Goal: Information Seeking & Learning: Learn about a topic

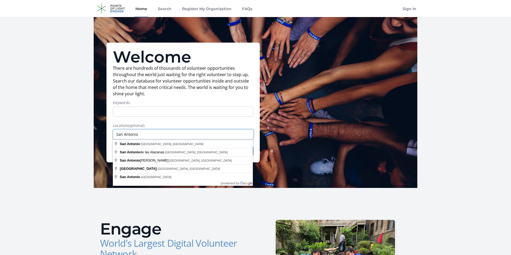
type input "San Antonio"
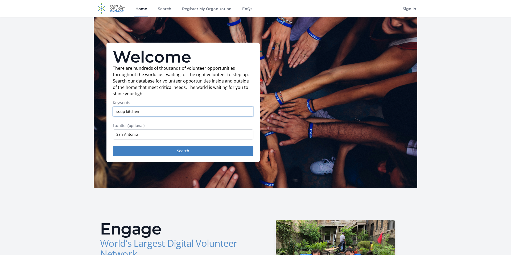
type input "soup kitchen"
click at [113, 146] on button "Search" at bounding box center [183, 151] width 141 height 10
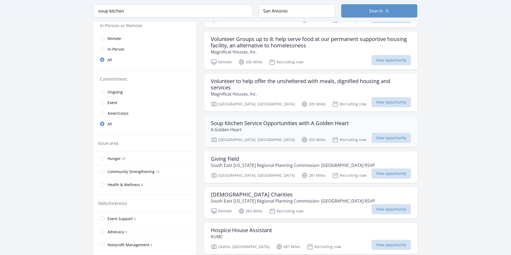
scroll to position [29, 0]
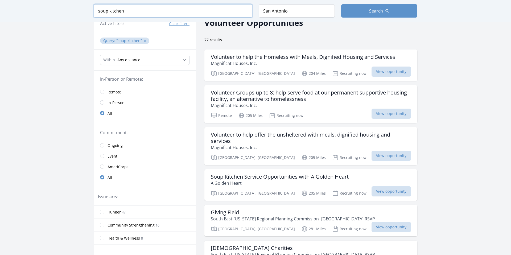
drag, startPoint x: 128, startPoint y: 9, endPoint x: 54, endPoint y: 8, distance: 74.8
click at [54, 8] on div "Keyword soup kitchen Location [GEOGRAPHIC_DATA] Search" at bounding box center [255, 11] width 511 height 22
type input "food"
click button "submit" at bounding box center [0, 0] width 0 height 0
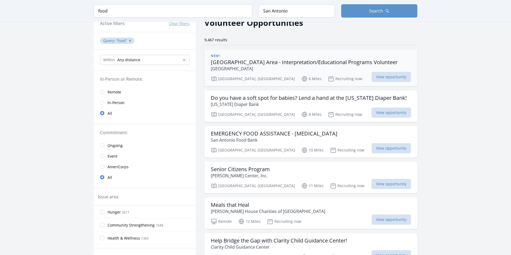
click at [275, 72] on p "[GEOGRAPHIC_DATA]" at bounding box center [304, 69] width 187 height 6
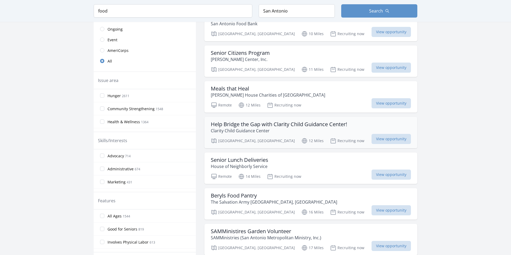
scroll to position [147, 0]
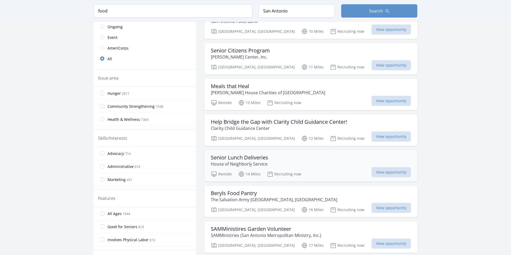
click at [257, 161] on h3 "Senior Lunch Deliveries" at bounding box center [240, 157] width 58 height 6
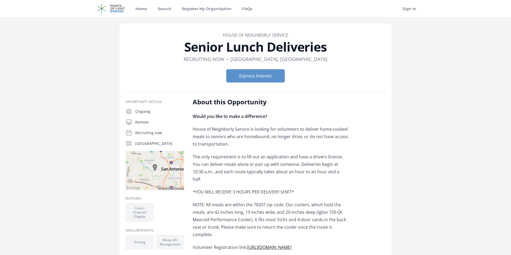
click at [257, 166] on p "The only requirement is to fill out an application and have a drivers license. …" at bounding box center [271, 168] width 156 height 30
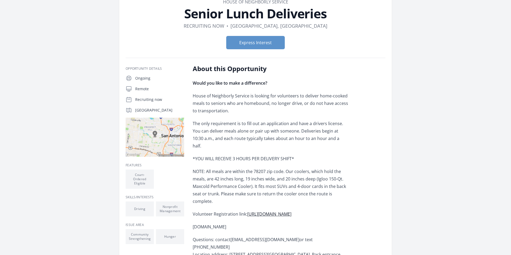
scroll to position [33, 0]
